Goal: Transaction & Acquisition: Purchase product/service

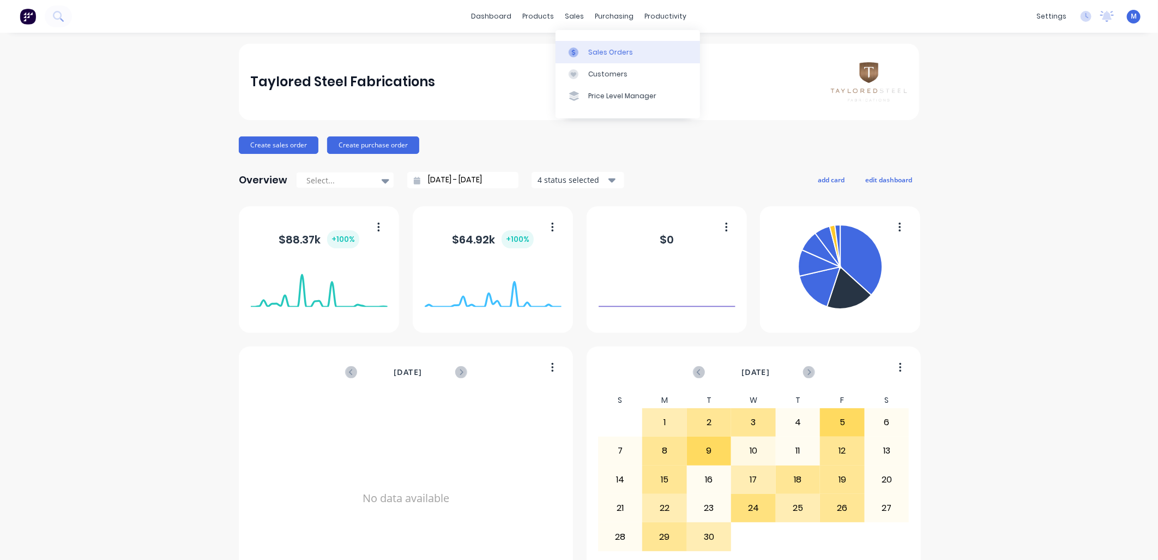
click at [579, 50] on div at bounding box center [577, 52] width 16 height 10
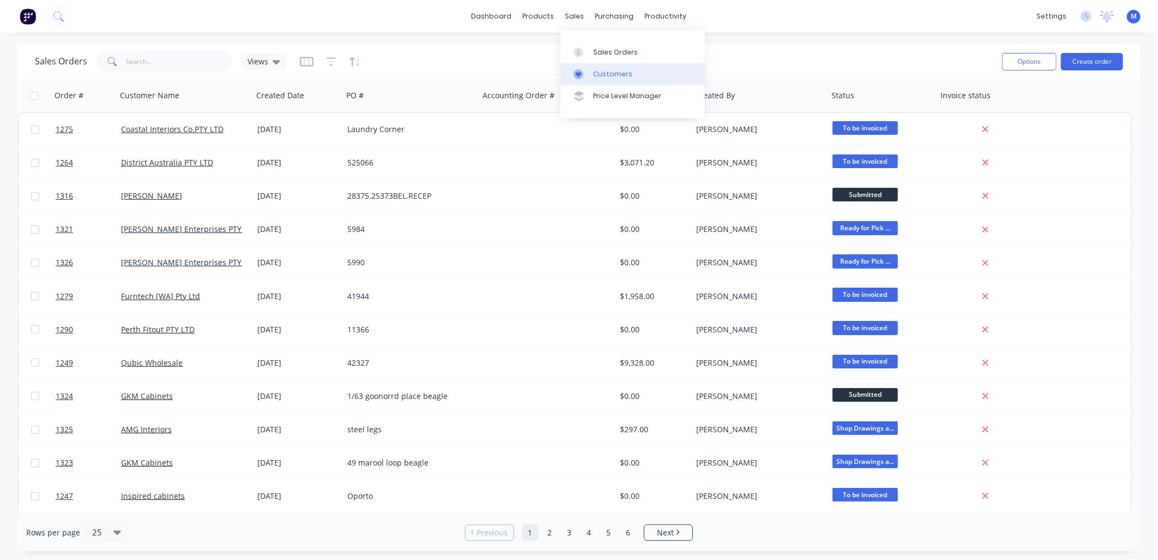
click at [593, 70] on link "Customers" at bounding box center [633, 74] width 145 height 22
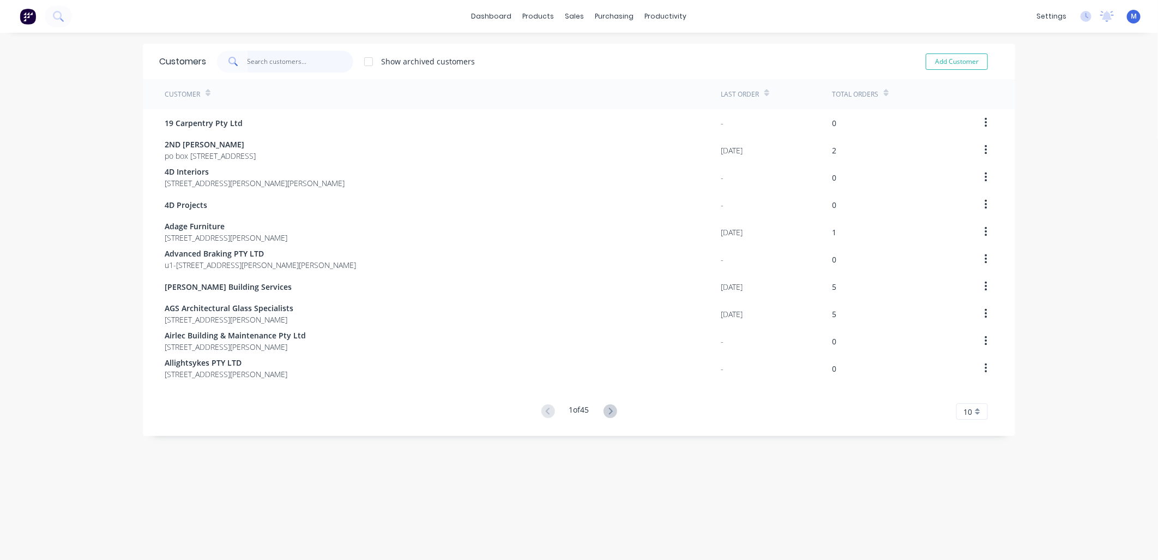
click at [279, 64] on input "text" at bounding box center [301, 62] width 106 height 22
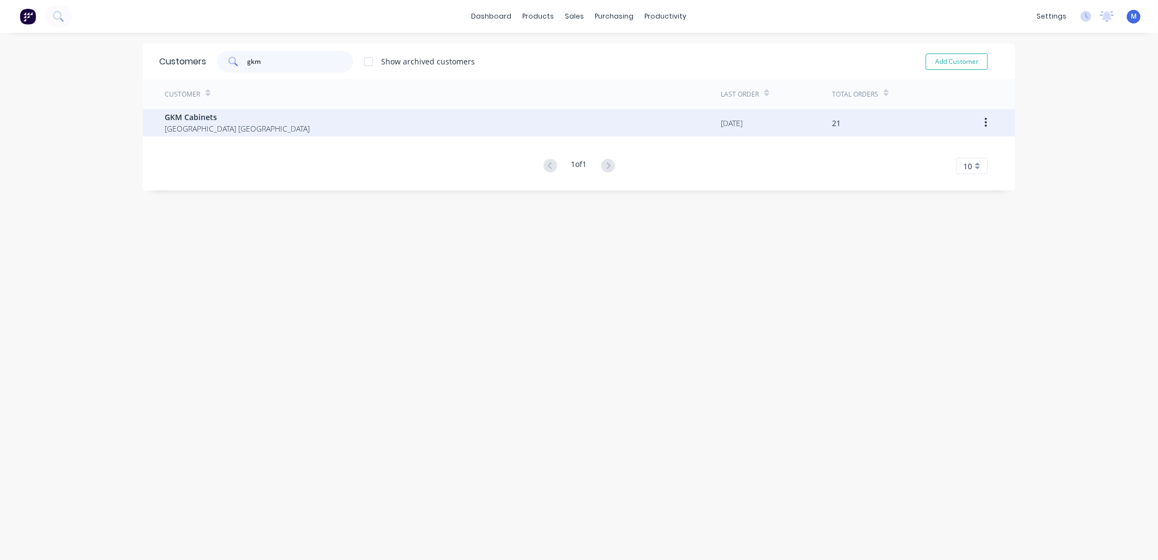
type input "gkm"
click at [217, 116] on span "GKM Cabinets" at bounding box center [237, 116] width 145 height 11
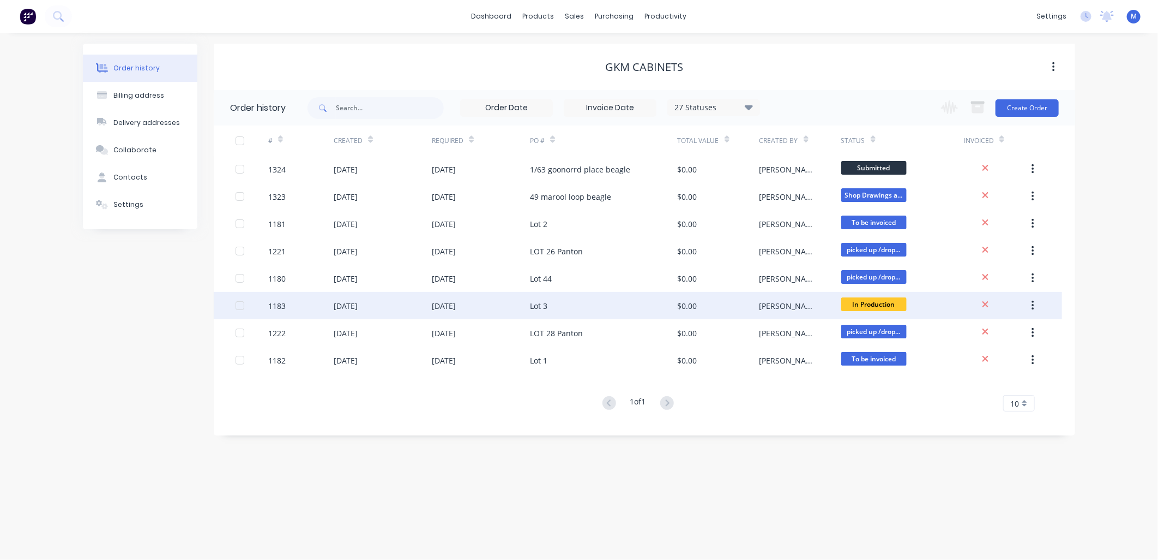
click at [547, 303] on div "Lot 3" at bounding box center [538, 305] width 17 height 11
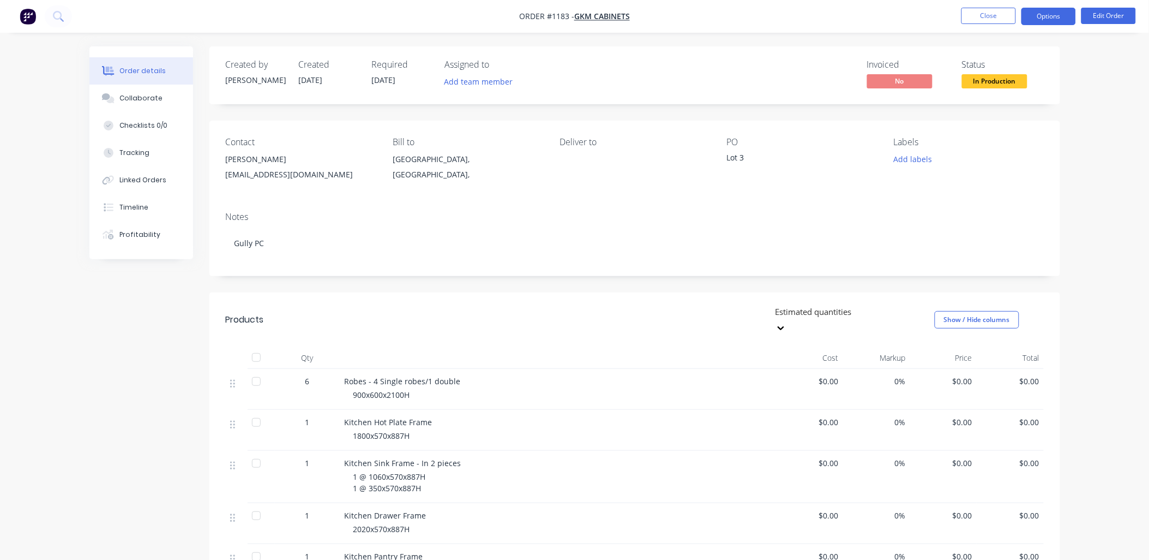
click at [1044, 21] on button "Options" at bounding box center [1049, 16] width 55 height 17
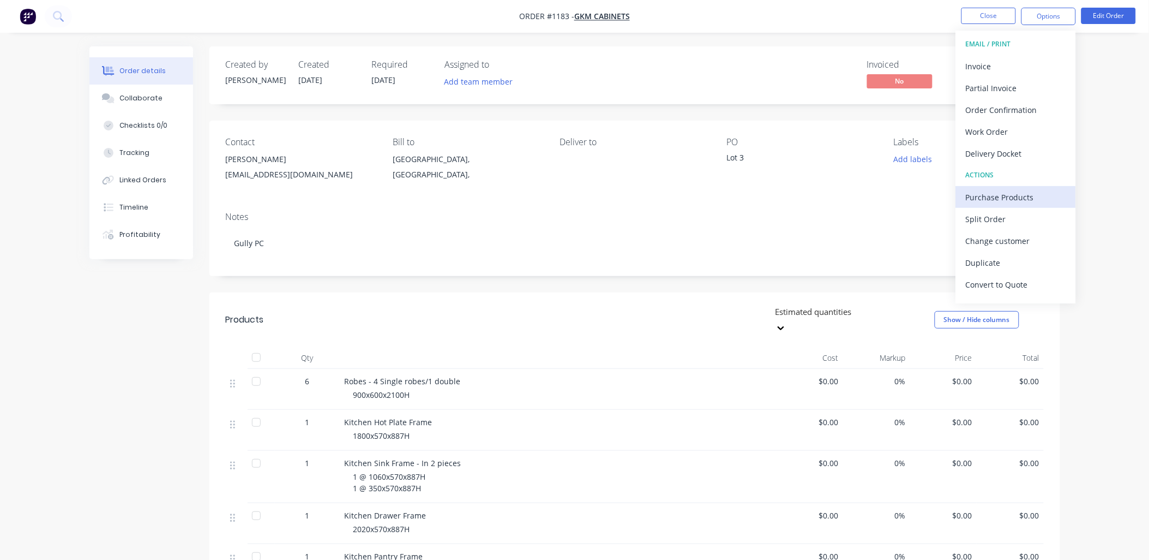
click at [1018, 193] on div "Purchase Products" at bounding box center [1016, 197] width 100 height 16
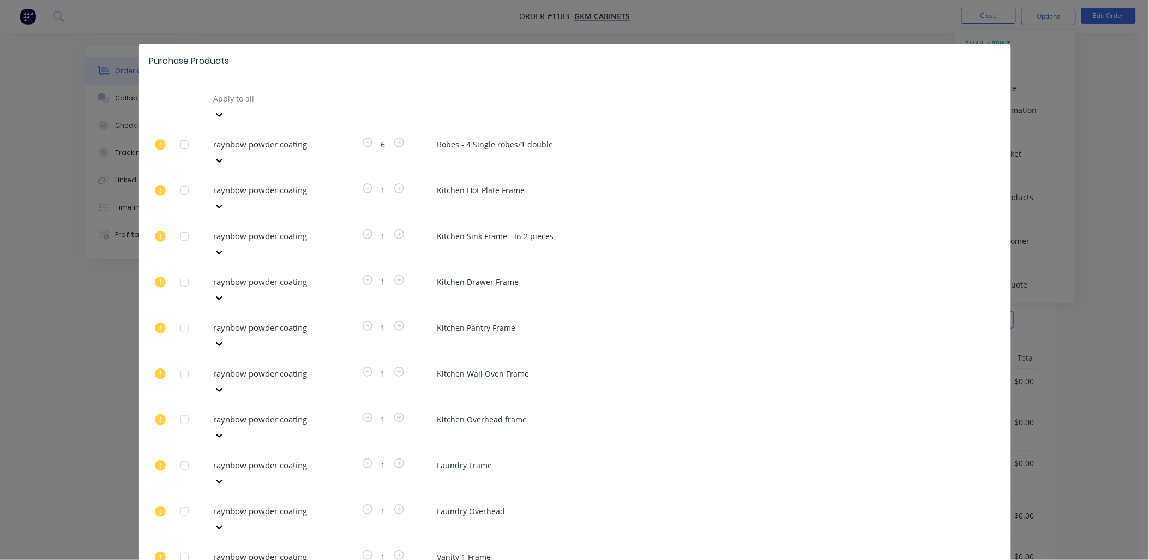
click at [182, 134] on div at bounding box center [184, 145] width 22 height 22
click at [183, 179] on div at bounding box center [184, 190] width 22 height 22
click at [184, 225] on div at bounding box center [184, 236] width 22 height 22
click at [186, 271] on div at bounding box center [184, 282] width 22 height 22
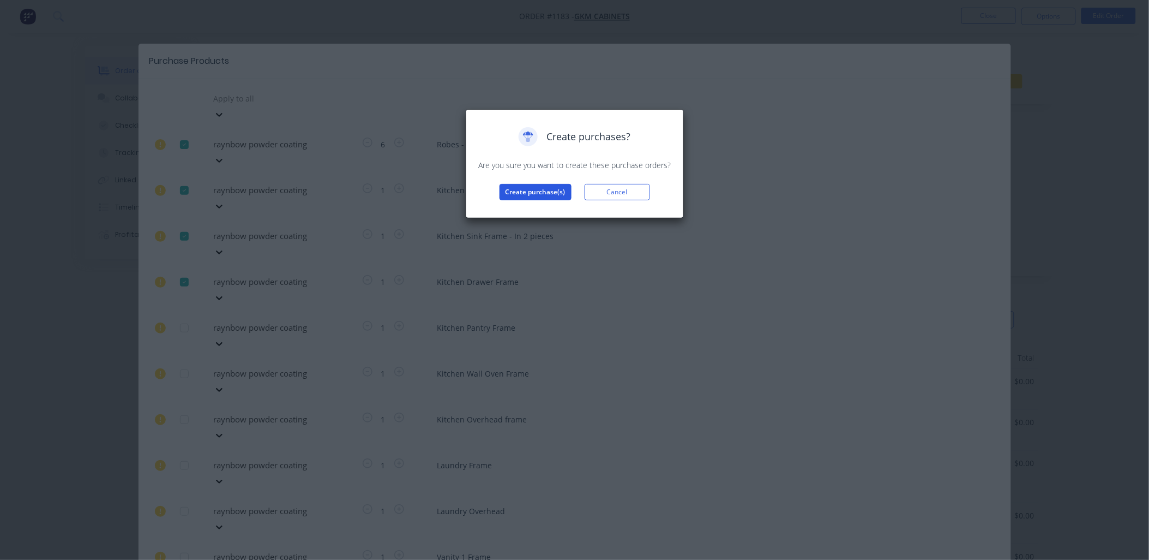
click at [546, 189] on button "Create purchase(s)" at bounding box center [536, 192] width 72 height 16
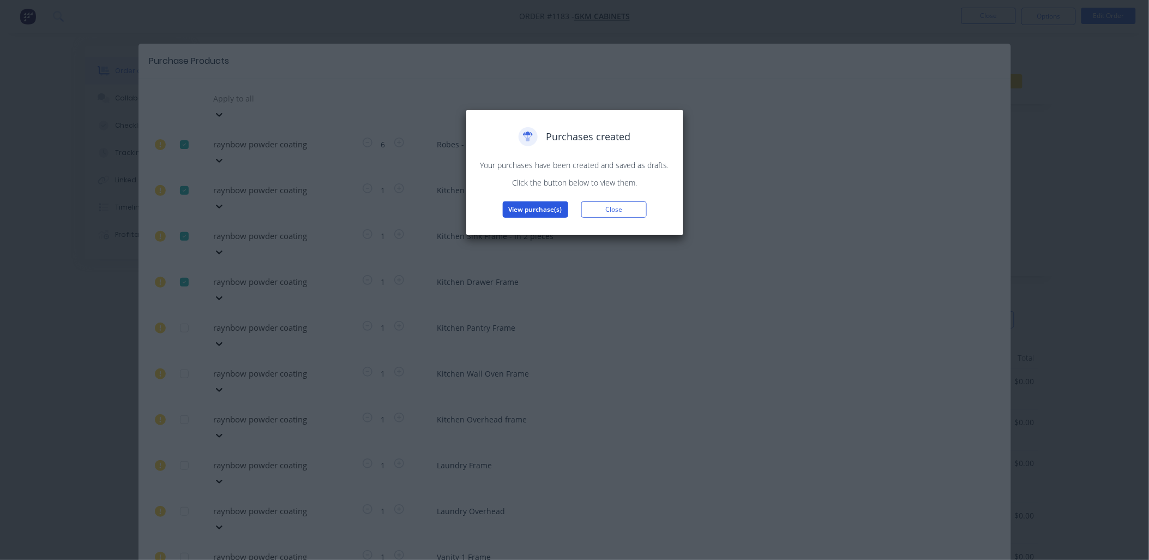
click at [551, 209] on button "View purchase(s)" at bounding box center [535, 209] width 65 height 16
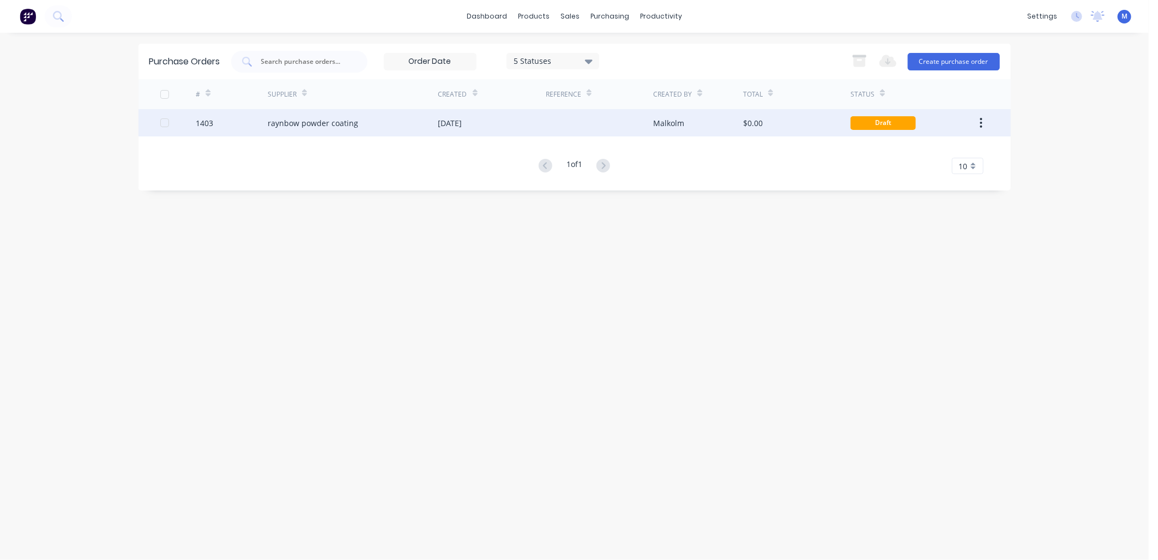
click at [356, 121] on div "raynbow powder coating" at bounding box center [353, 122] width 171 height 27
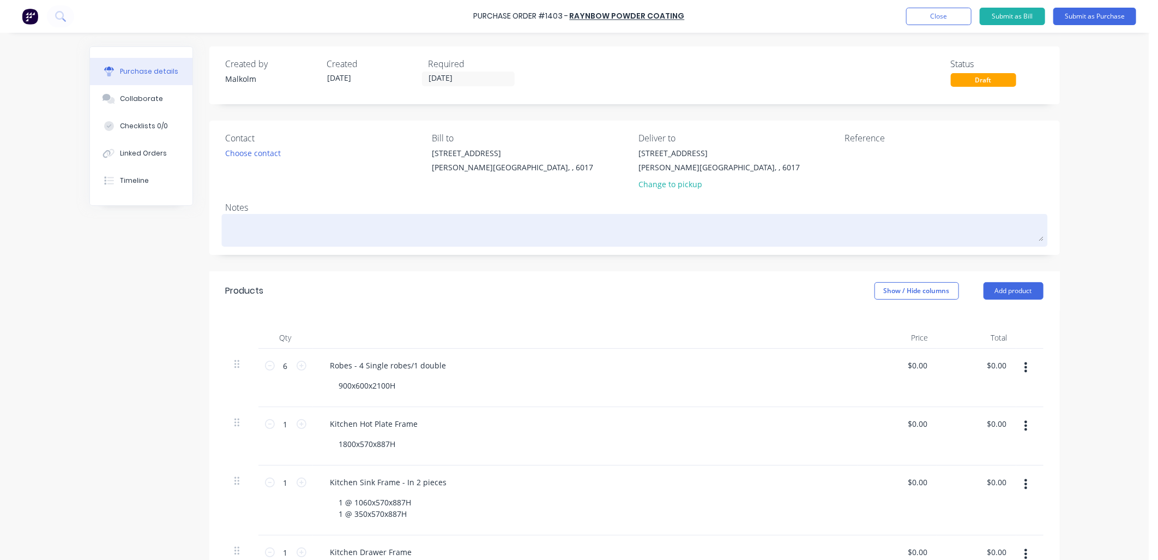
click at [281, 225] on textarea at bounding box center [635, 229] width 818 height 25
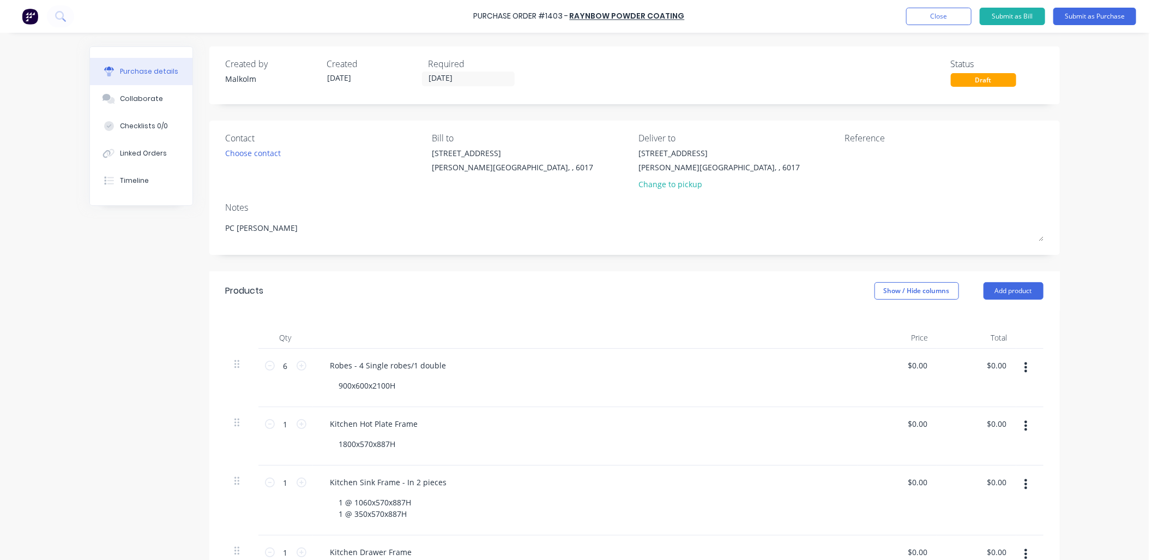
type textarea "PC [PERSON_NAME]"
click at [307, 207] on div "Notes" at bounding box center [635, 207] width 818 height 13
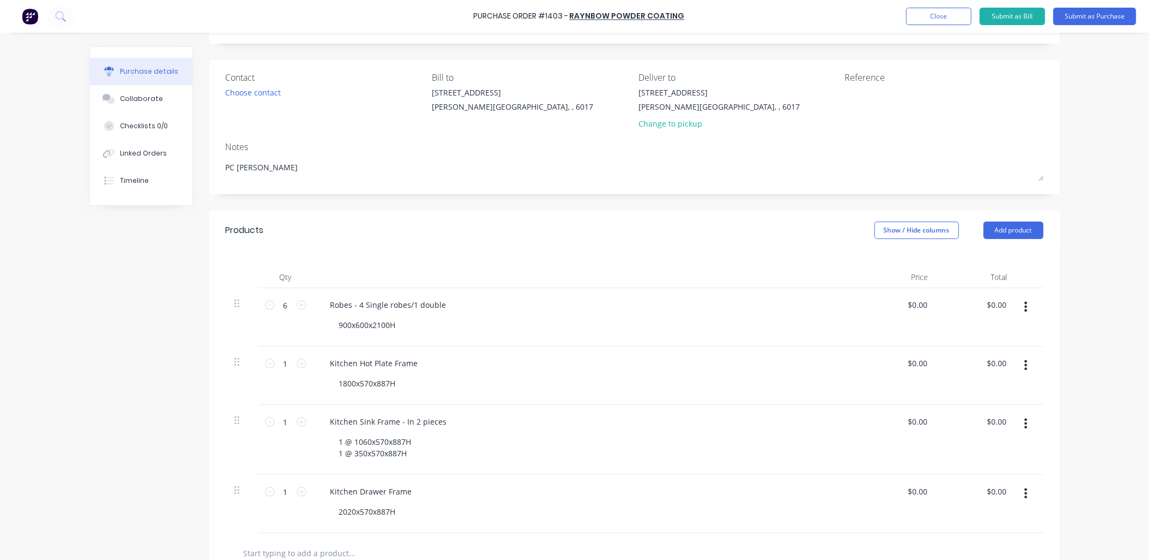
scroll to position [121, 0]
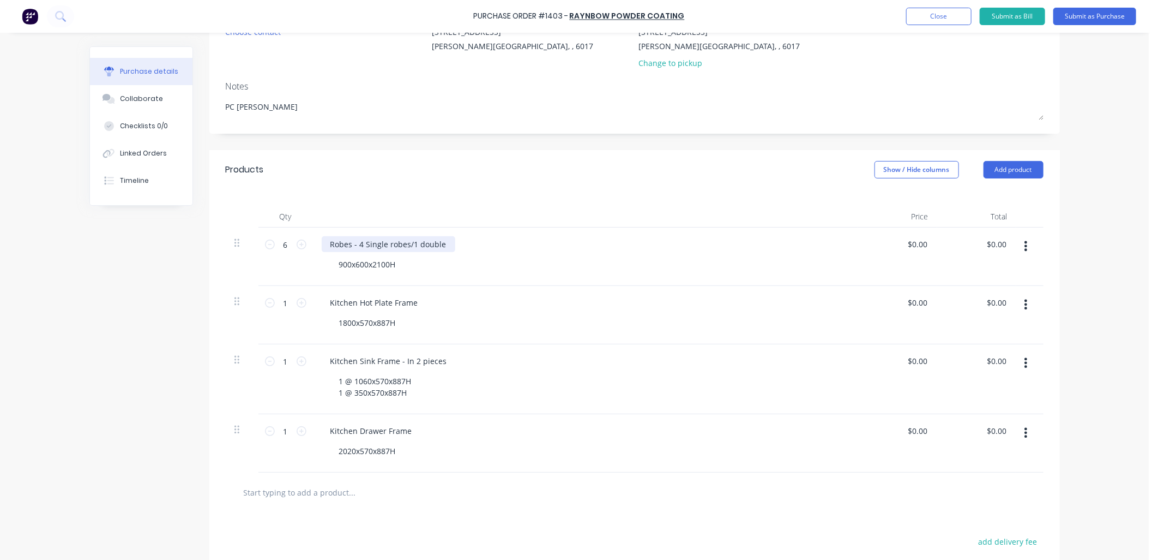
click at [441, 246] on div "Robes - 4 Single robes/1 double" at bounding box center [389, 244] width 134 height 16
click at [472, 284] on div "Robes - 4 Single robes/1 double - 180L/M 900x600x2100H" at bounding box center [585, 256] width 545 height 58
click at [411, 428] on div "Kitchen Drawer Frame" at bounding box center [371, 431] width 99 height 16
click at [553, 369] on div "Kitchen Sink Frame - In 2 pieces 1 @ 1060x570x887H 1 @ 350x570x887H" at bounding box center [585, 379] width 545 height 70
click at [411, 380] on div "1 @ 1060x570x887H 1 @ 350x570x887H" at bounding box center [376, 386] width 90 height 27
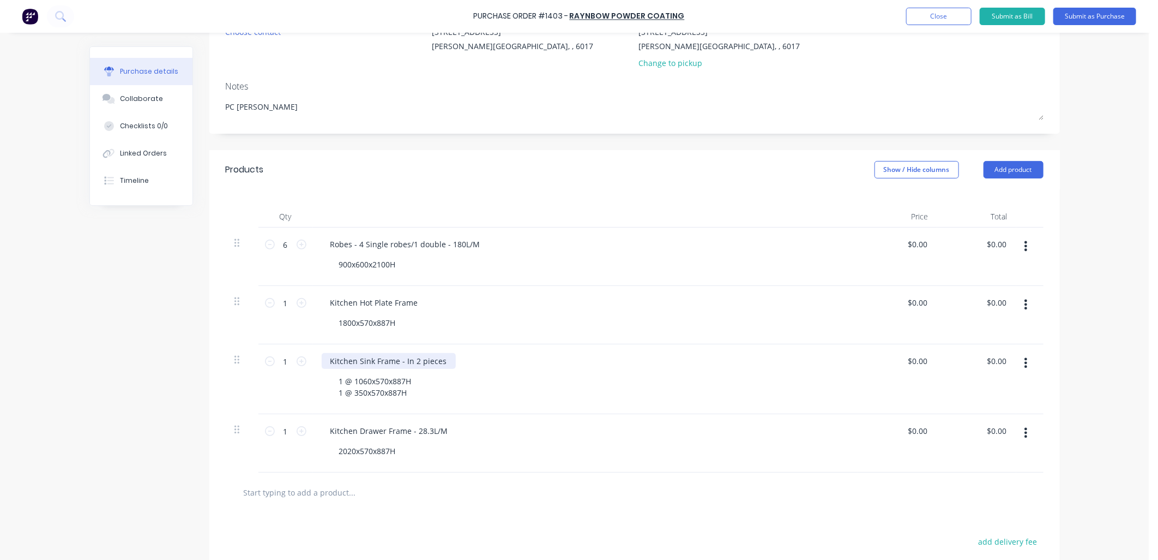
click at [446, 363] on div "Kitchen Sink Frame - In 2 pieces" at bounding box center [586, 361] width 528 height 16
click at [411, 304] on div "Kitchen Hot Plate Frame" at bounding box center [374, 303] width 105 height 16
click at [523, 346] on div "Kitchen Sink Frame - In 2 pieces - 21L/M 1 @ 1060x570x887H 1 @ 350x570x887H" at bounding box center [585, 379] width 545 height 70
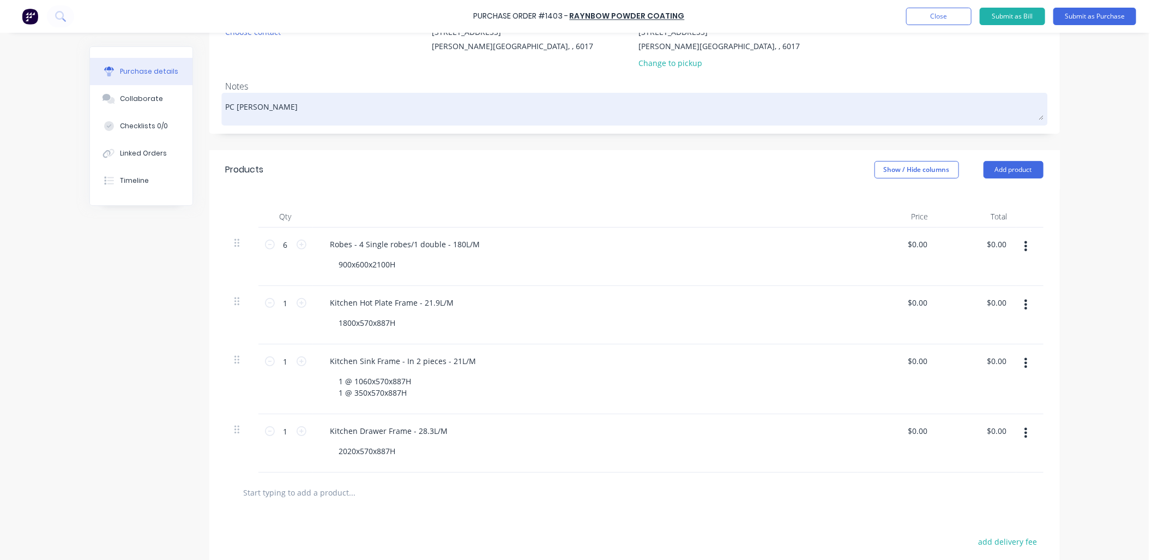
scroll to position [61, 0]
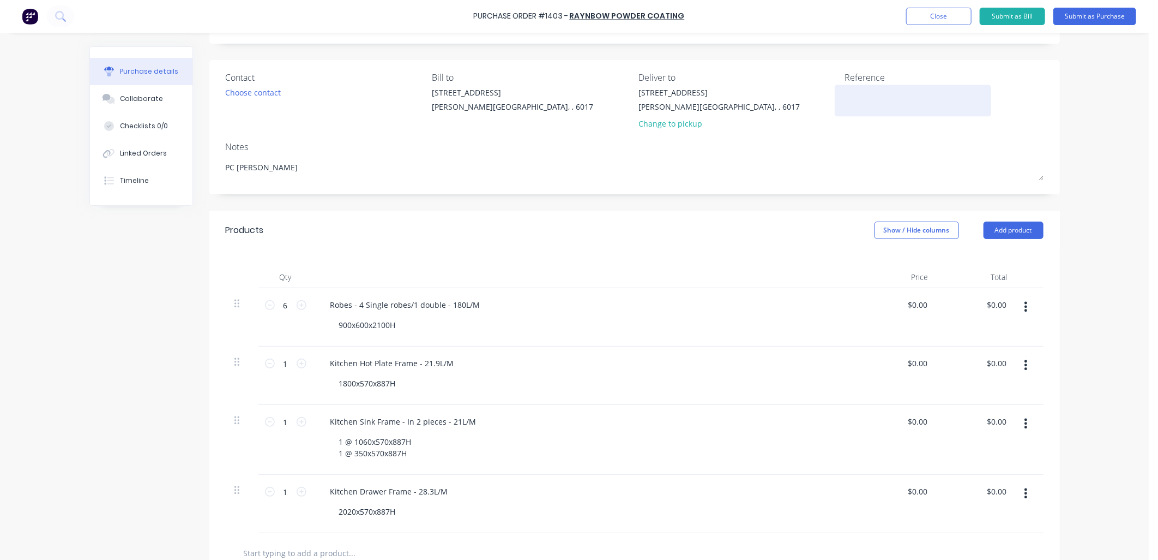
click at [860, 92] on textarea at bounding box center [913, 99] width 136 height 25
type textarea "#1183 - GKM"
click at [923, 137] on div "Contact Choose contact Bill to [STREET_ADDRESS][PERSON_NAME] Deliver to [STREET…" at bounding box center [634, 127] width 851 height 134
click at [1069, 18] on button "Submit as Purchase" at bounding box center [1095, 16] width 83 height 17
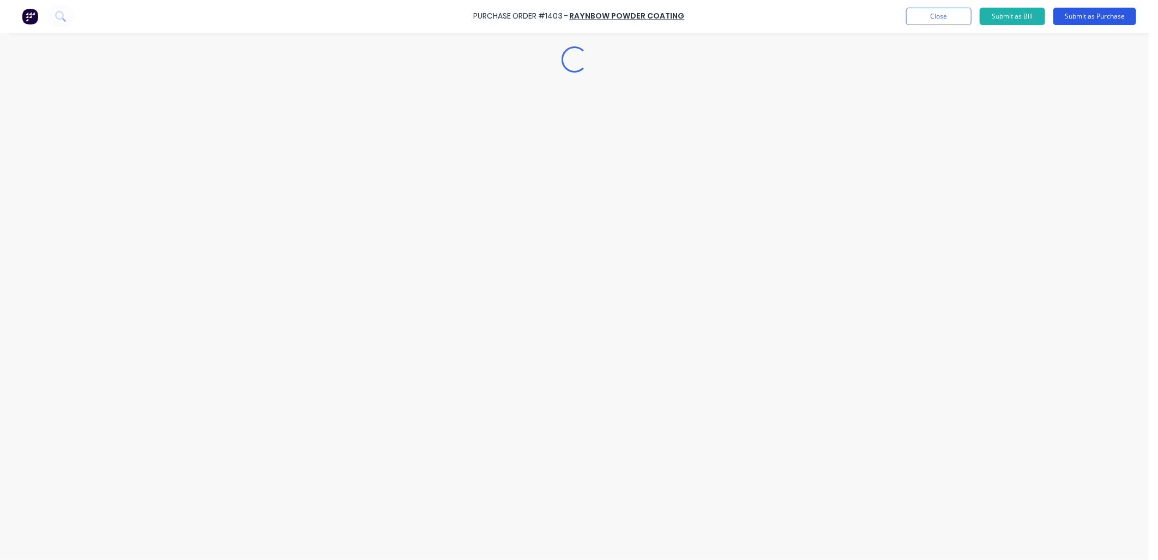
scroll to position [0, 0]
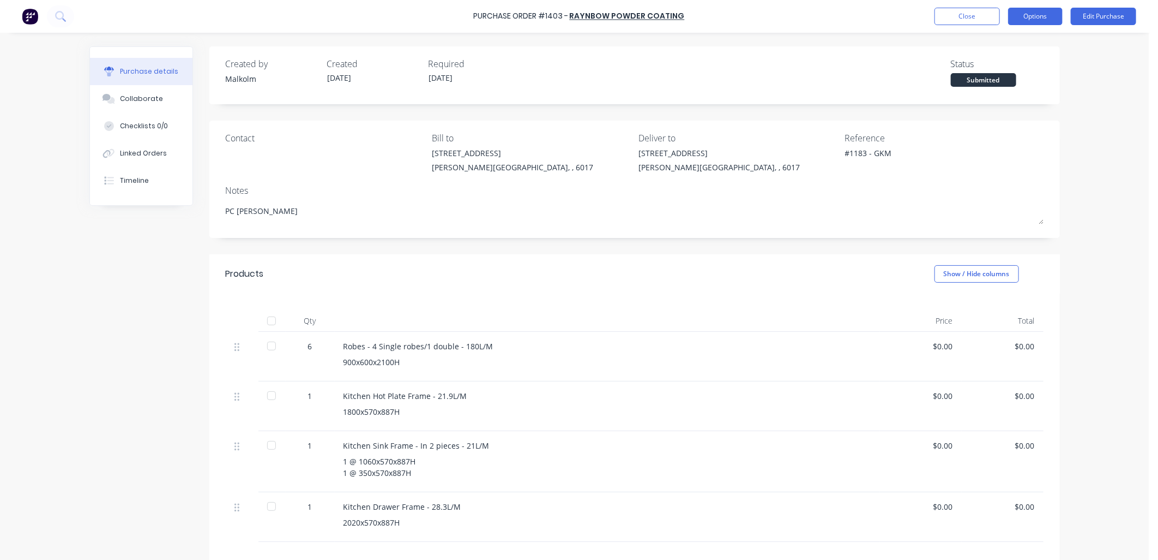
click at [1021, 15] on button "Options" at bounding box center [1035, 16] width 55 height 17
click at [1002, 38] on div "Print / Email" at bounding box center [1011, 45] width 84 height 16
click at [1011, 94] on div "Without pricing" at bounding box center [1011, 88] width 84 height 16
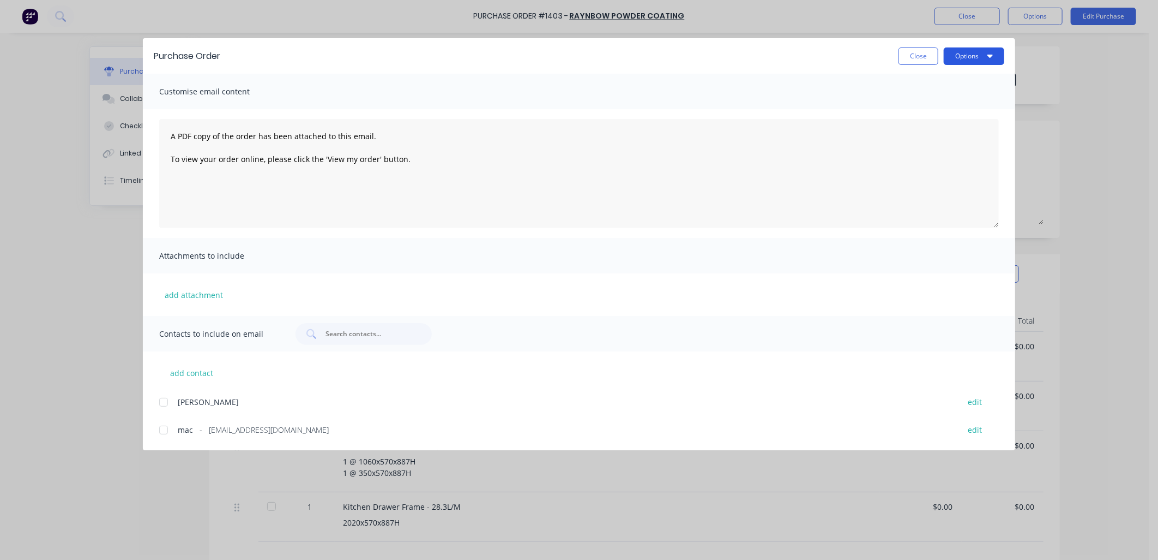
click at [971, 61] on button "Options" at bounding box center [974, 55] width 61 height 17
click at [934, 84] on div "Preview" at bounding box center [953, 84] width 84 height 16
click at [916, 55] on button "Close" at bounding box center [919, 55] width 40 height 17
